Goal: Task Accomplishment & Management: Manage account settings

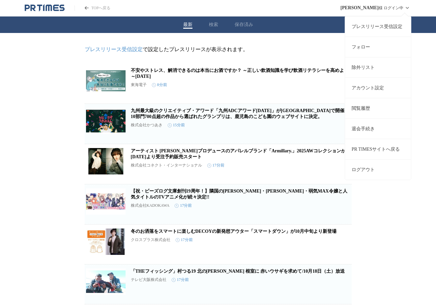
click at [376, 69] on link "除外リスト" at bounding box center [378, 67] width 66 height 20
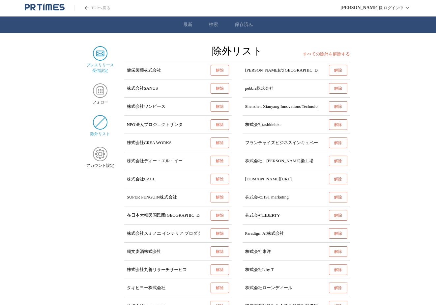
click at [100, 61] on div "プレスリリース 受信設定" at bounding box center [100, 59] width 28 height 27
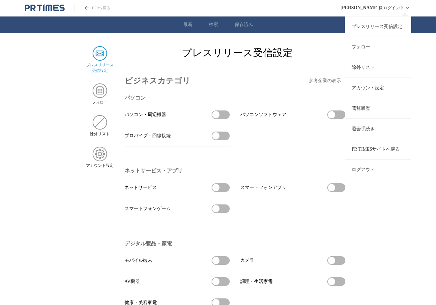
click at [379, 29] on link "プレスリリース受信設定" at bounding box center [378, 26] width 66 height 20
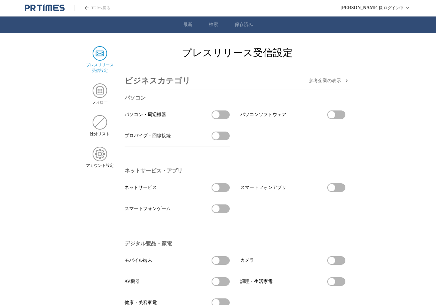
click at [327, 82] on span "参考企業の 表示" at bounding box center [325, 81] width 32 height 6
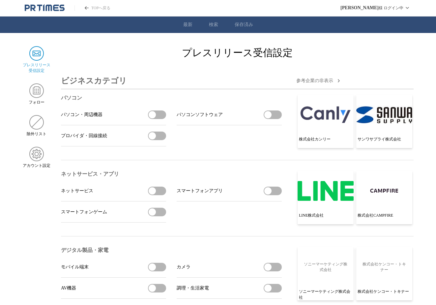
click at [319, 82] on span "参考企業の 非 表示" at bounding box center [315, 81] width 37 height 6
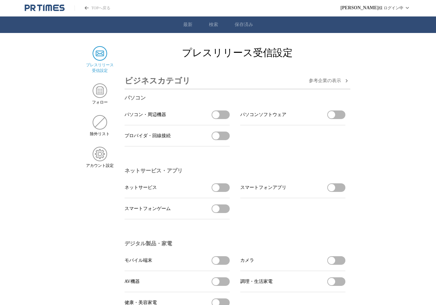
click at [329, 83] on span "参考企業の 表示" at bounding box center [325, 81] width 32 height 6
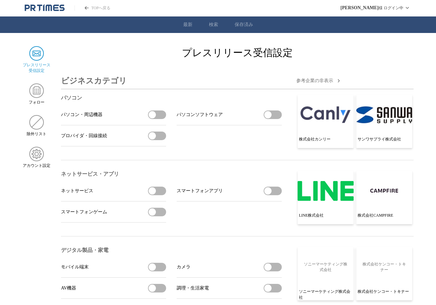
click at [303, 84] on span "参考企業の 非 表示" at bounding box center [315, 81] width 37 height 6
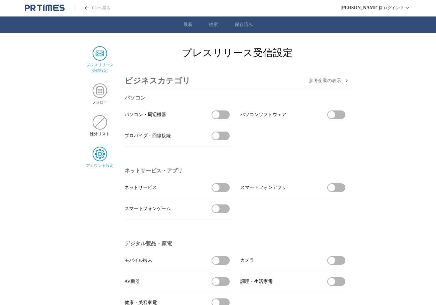
click at [106, 161] on img at bounding box center [100, 154] width 15 height 15
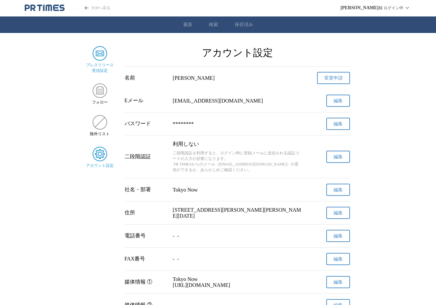
click at [104, 62] on div "プレスリリース 受信設定" at bounding box center [100, 59] width 28 height 27
